Goal: Task Accomplishment & Management: Complete application form

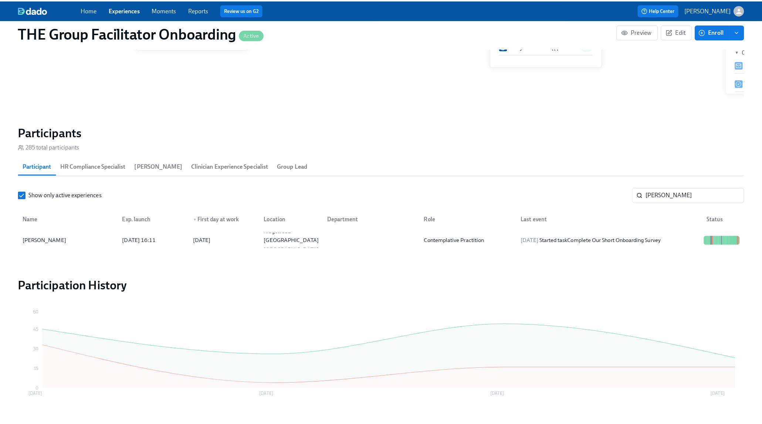
scroll to position [0, 11187]
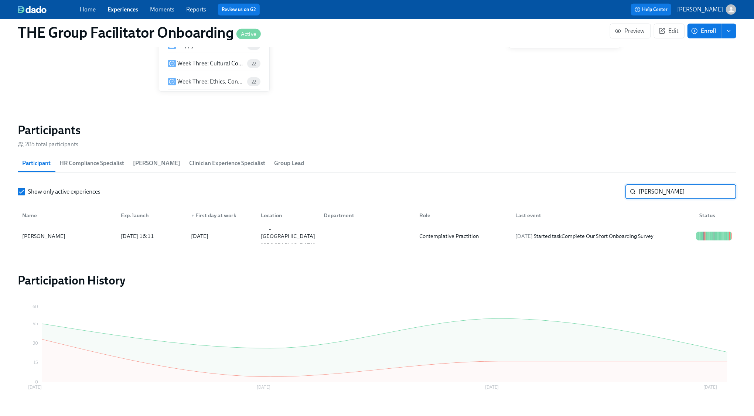
click at [664, 195] on input "angie" at bounding box center [688, 191] width 98 height 15
type input "flan"
click at [662, 234] on div "2025/08/13 Completed task Week Three: Final Onboarding Tasks (~1.5 hours to com…" at bounding box center [603, 236] width 181 height 18
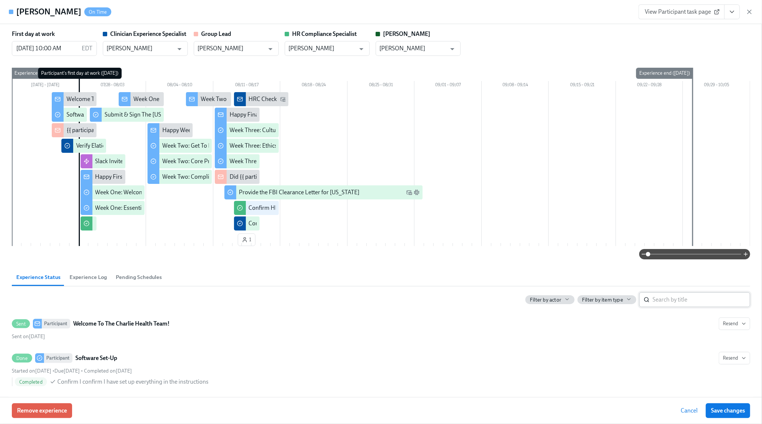
click at [691, 295] on input "search" at bounding box center [701, 299] width 98 height 15
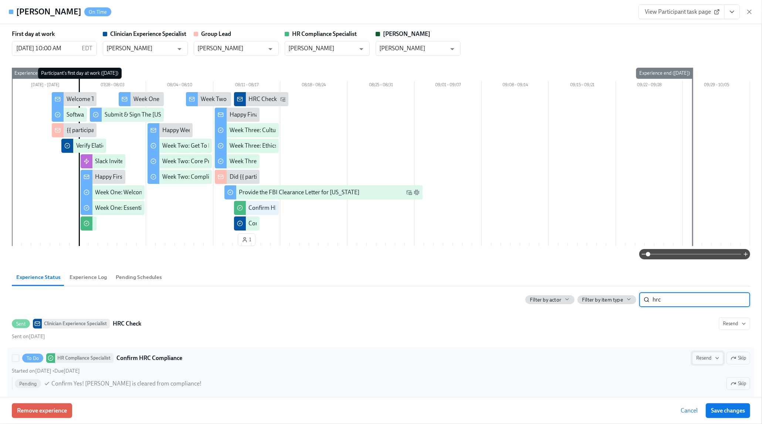
type input "hrc"
click at [702, 360] on span "Resend" at bounding box center [707, 357] width 23 height 7
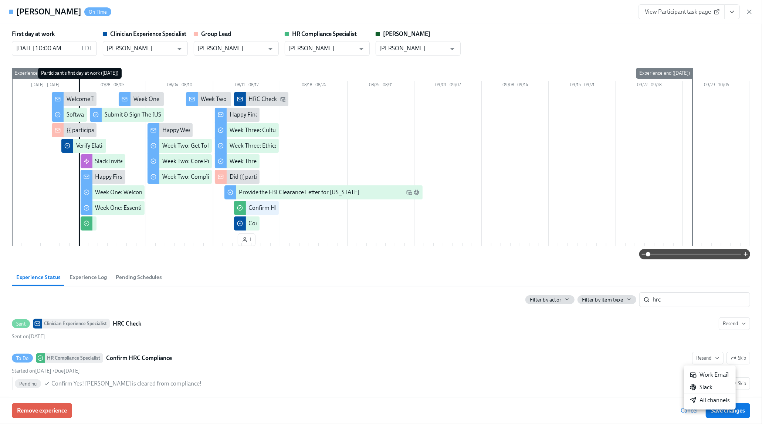
click at [702, 397] on div "All channels" at bounding box center [710, 400] width 40 height 8
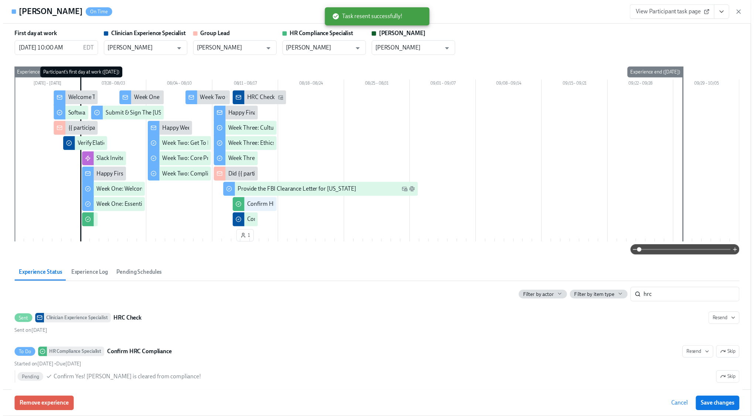
scroll to position [540, 0]
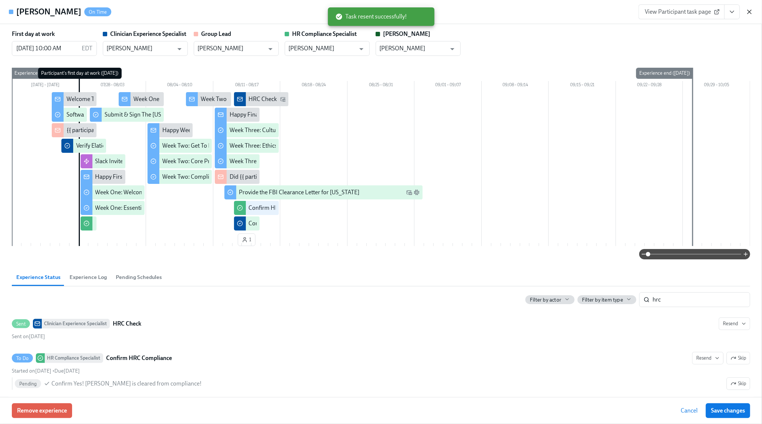
click at [751, 11] on icon "button" at bounding box center [748, 11] width 7 height 7
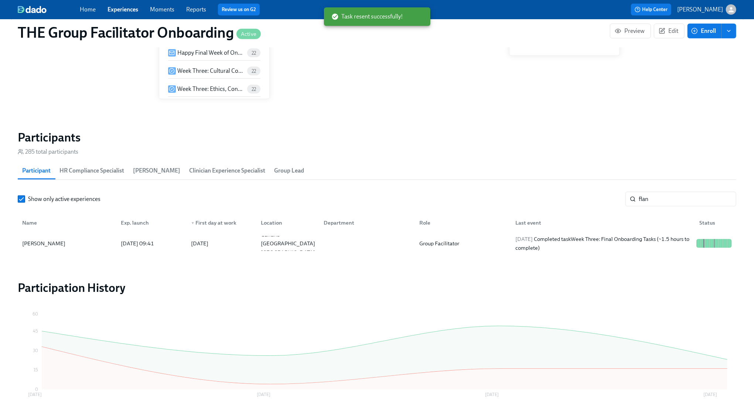
scroll to position [0, 11179]
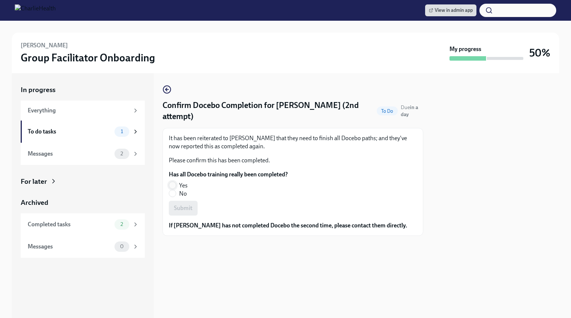
click at [172, 182] on input "Yes" at bounding box center [172, 185] width 7 height 7
radio input "true"
click at [179, 201] on button "Submit" at bounding box center [183, 208] width 29 height 15
